Goal: Task Accomplishment & Management: Manage account settings

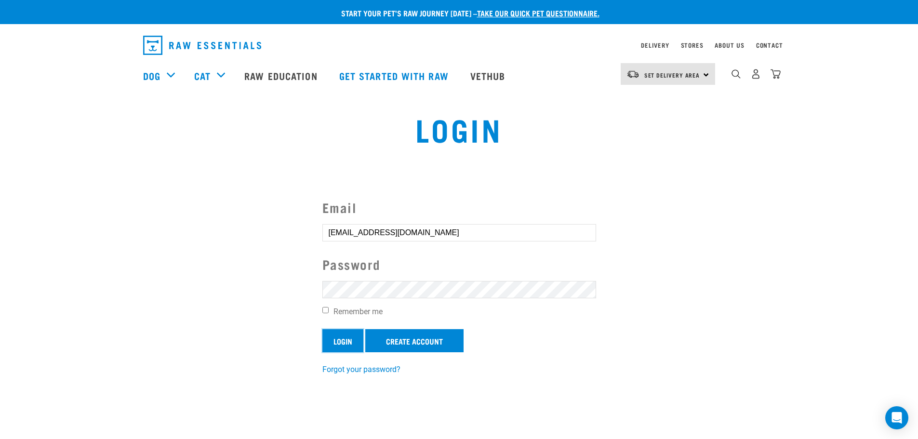
click at [345, 345] on input "Login" at bounding box center [342, 340] width 41 height 23
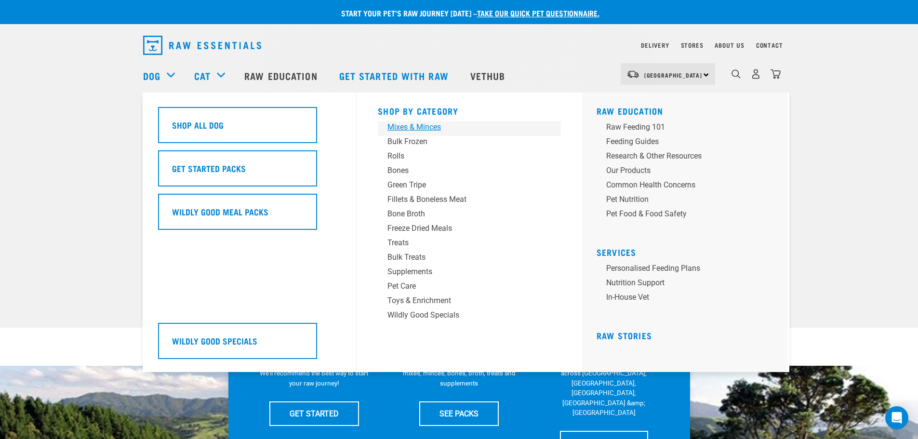
click at [405, 128] on div "Mixes & Minces" at bounding box center [462, 127] width 150 height 12
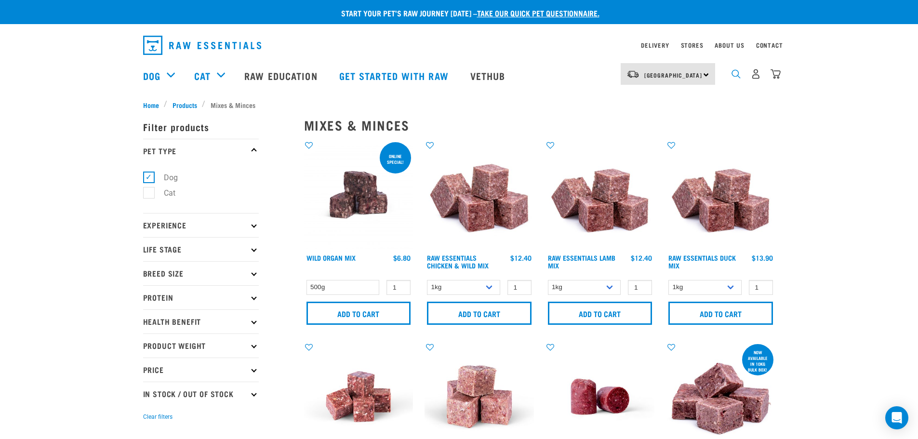
click at [733, 75] on img "dropdown navigation" at bounding box center [735, 73] width 9 height 9
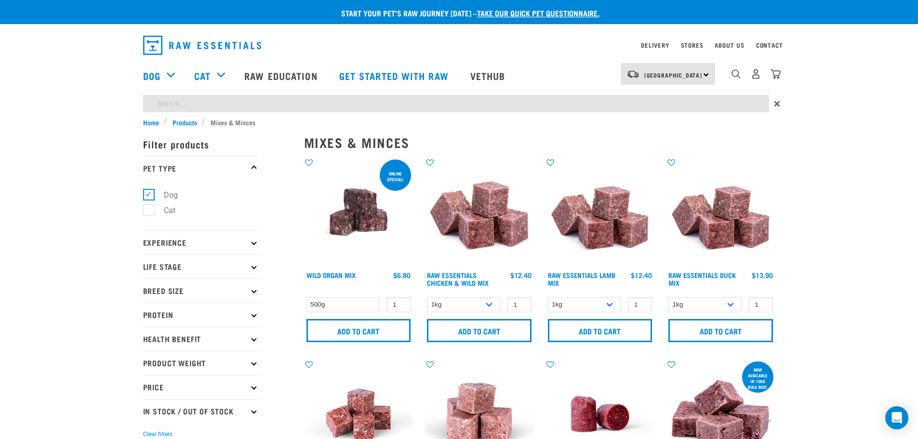
click at [182, 105] on input "search" at bounding box center [456, 103] width 626 height 17
type input "beef"
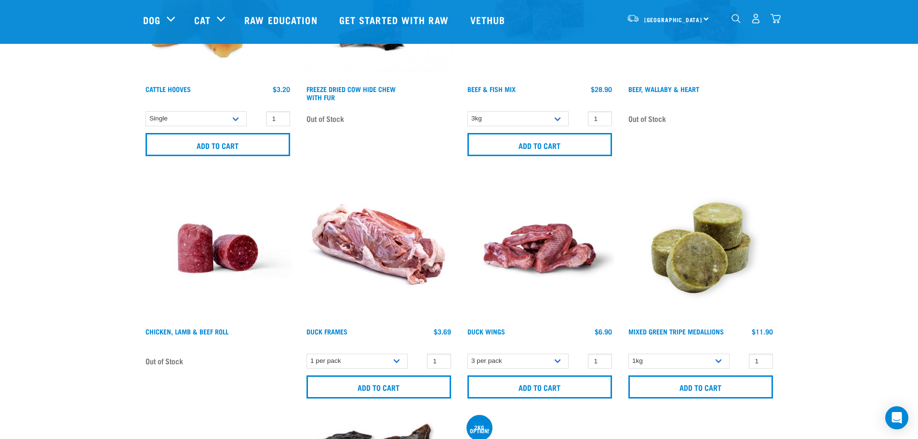
scroll to position [1060, 0]
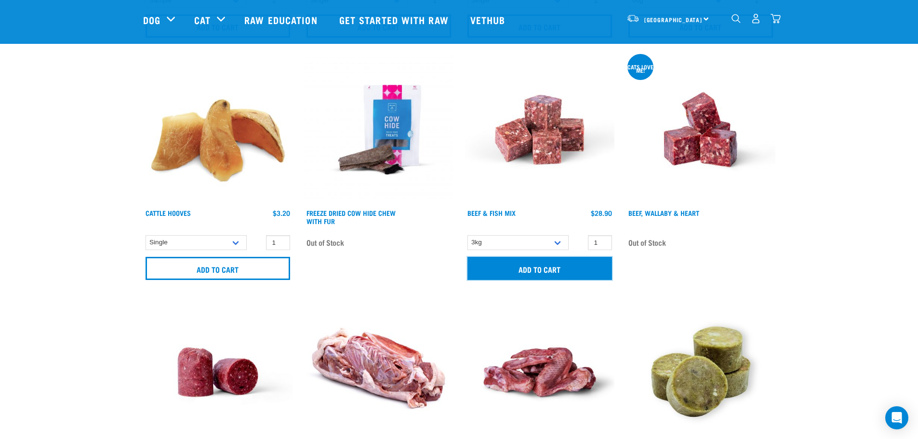
click at [512, 267] on input "Add to cart" at bounding box center [539, 268] width 144 height 23
click at [37, 217] on button "delete" at bounding box center [32, 220] width 10 height 10
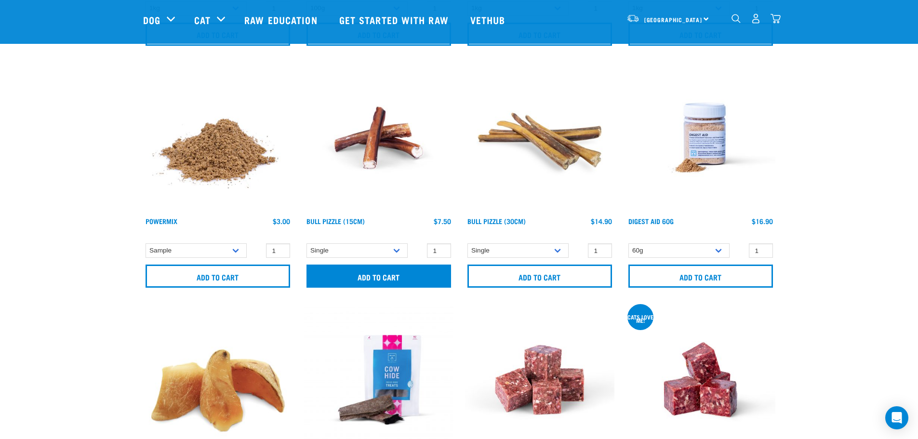
scroll to position [771, 0]
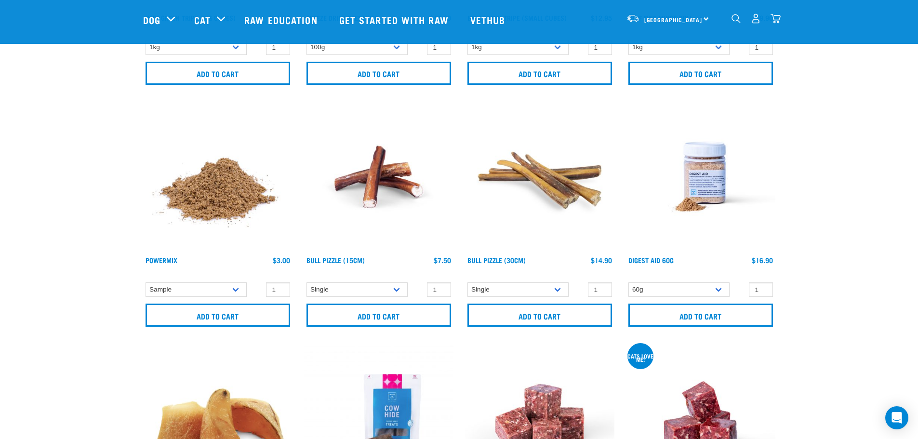
click at [754, 24] on img "dropdown navigation" at bounding box center [755, 18] width 10 height 10
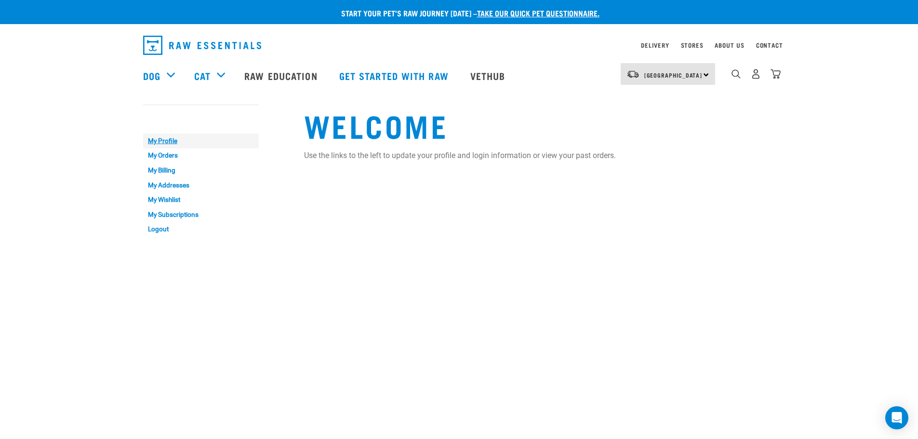
click at [167, 141] on link "My Profile" at bounding box center [201, 140] width 116 height 15
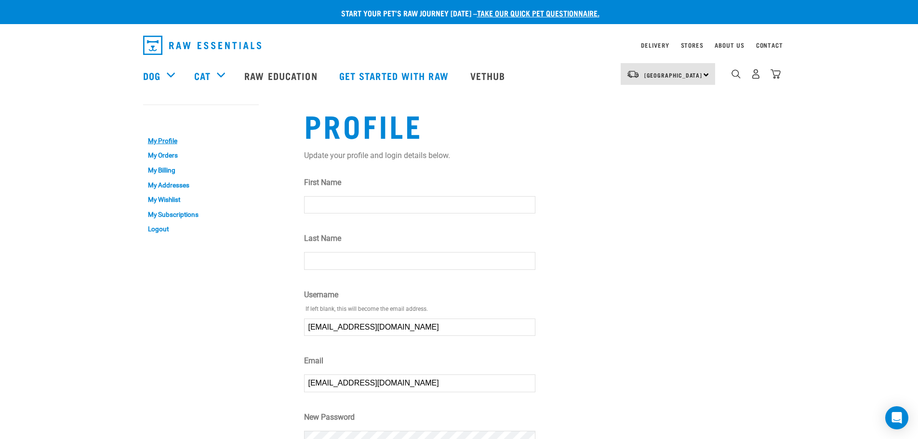
click at [318, 203] on input "First Name" at bounding box center [419, 204] width 231 height 17
type input "Yoli"
type input "Perring"
click at [167, 159] on link "My Orders" at bounding box center [201, 155] width 116 height 15
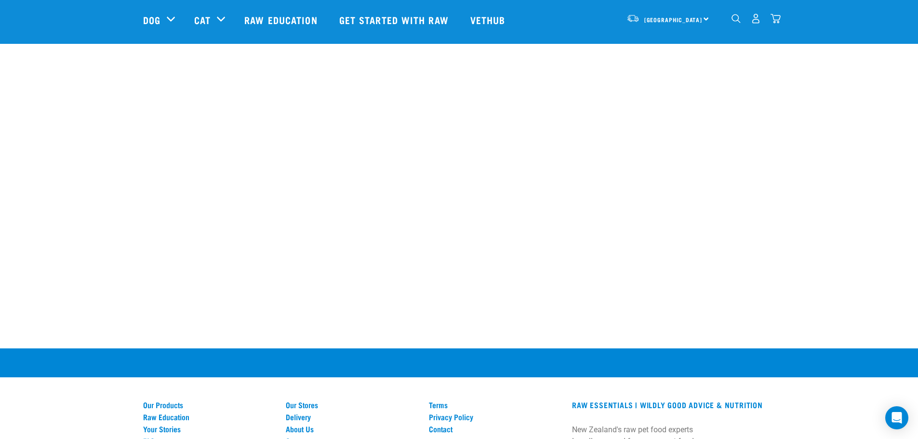
scroll to position [193, 0]
